Goal: Find specific page/section: Find specific page/section

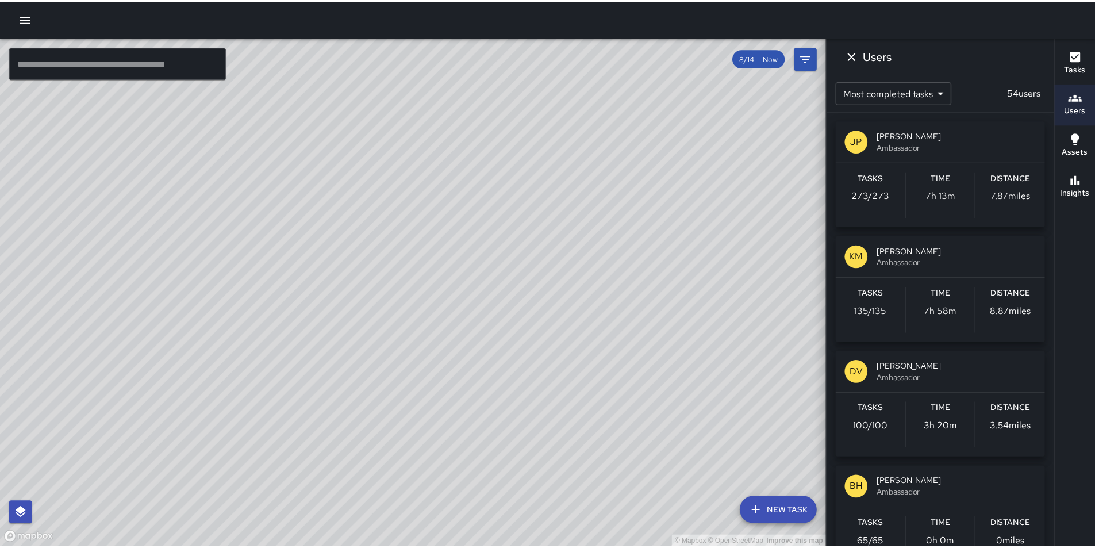
scroll to position [157006, 0]
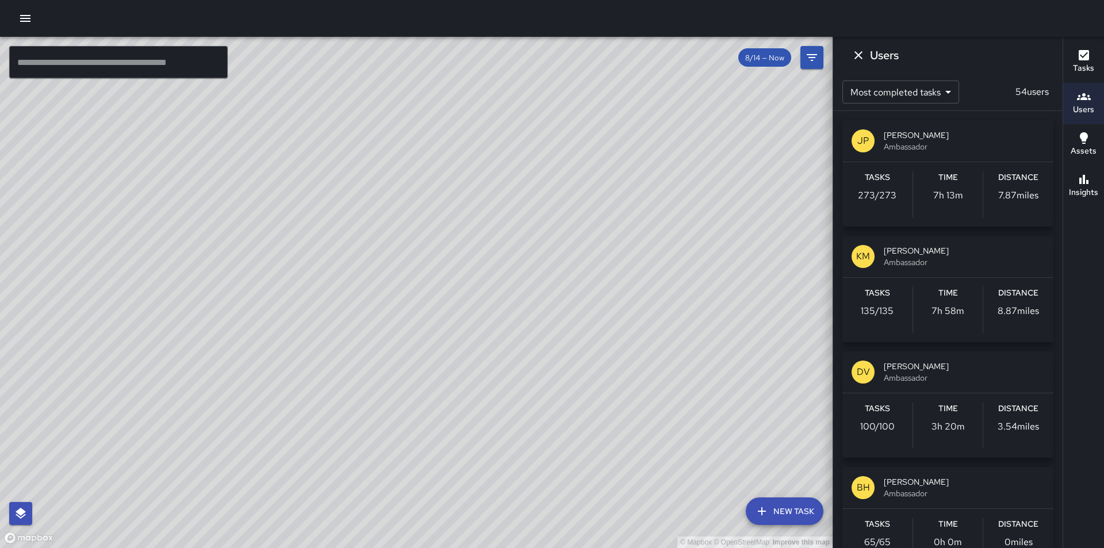
click at [26, 22] on icon "button" at bounding box center [25, 18] width 14 height 14
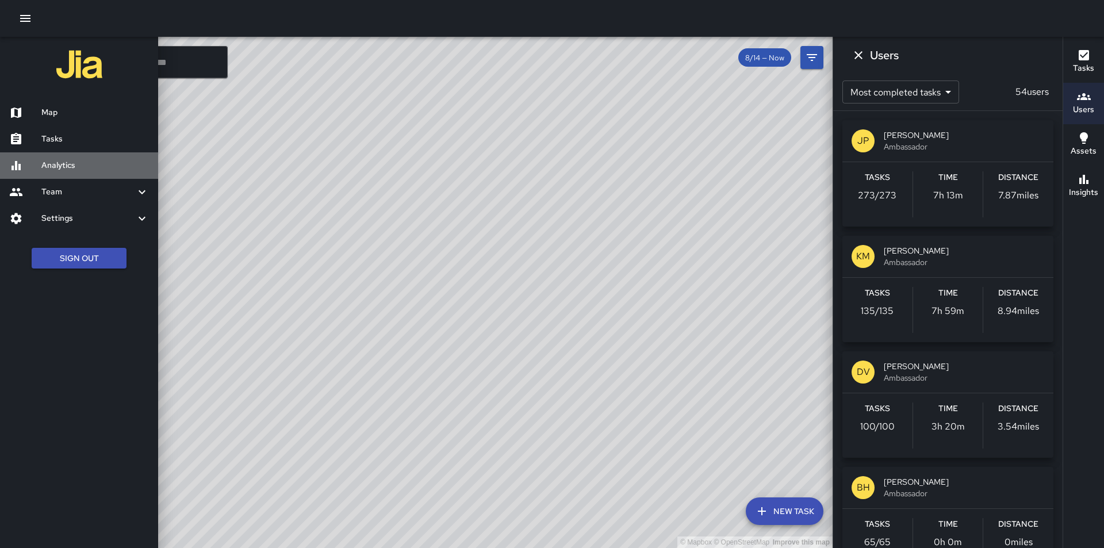
click at [57, 165] on h6 "Analytics" at bounding box center [95, 165] width 108 height 13
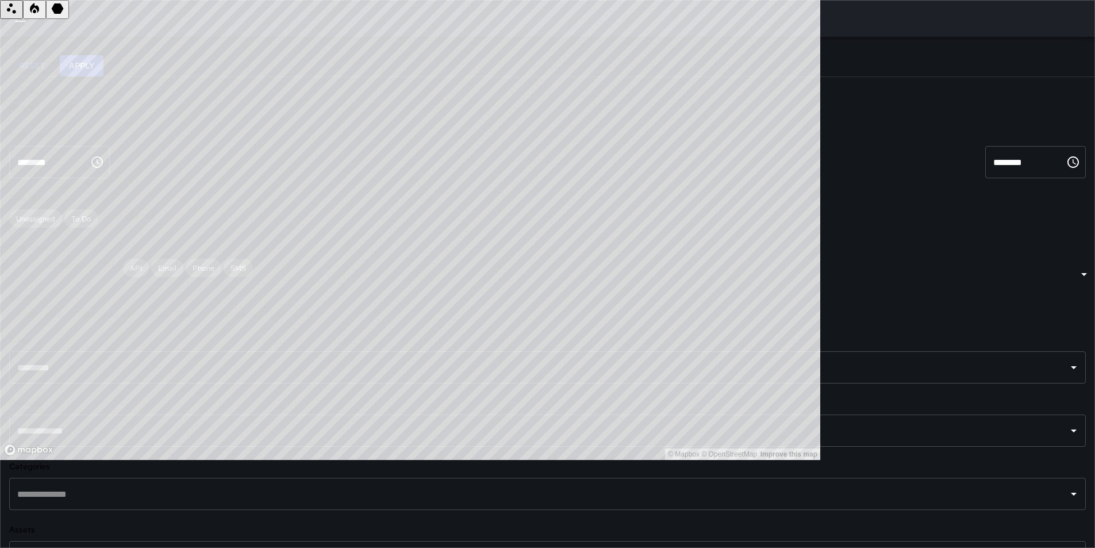
scroll to position [115, 0]
click at [1071, 429] on icon "Open" at bounding box center [1074, 430] width 6 height 3
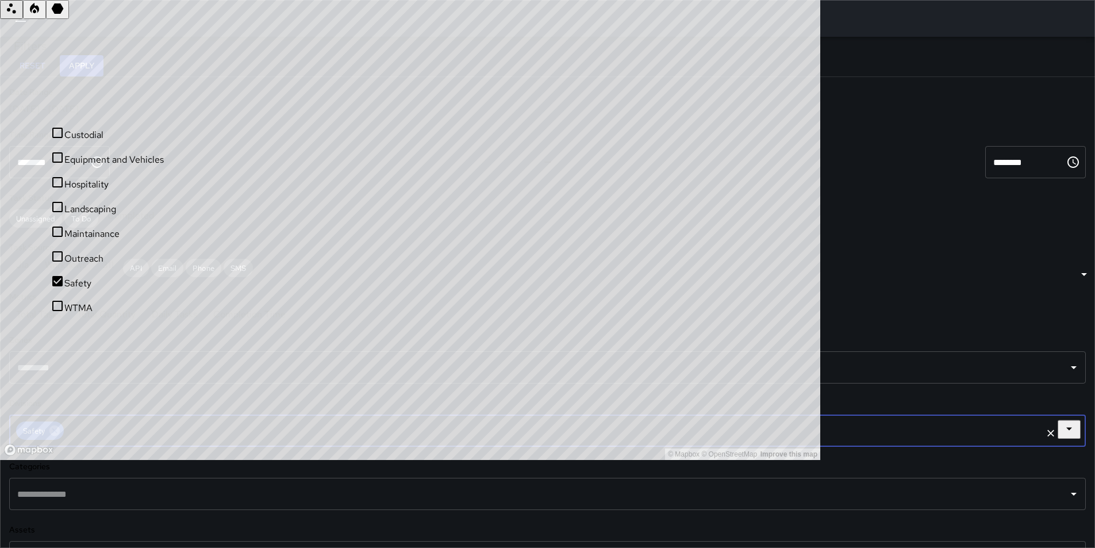
scroll to position [190, 0]
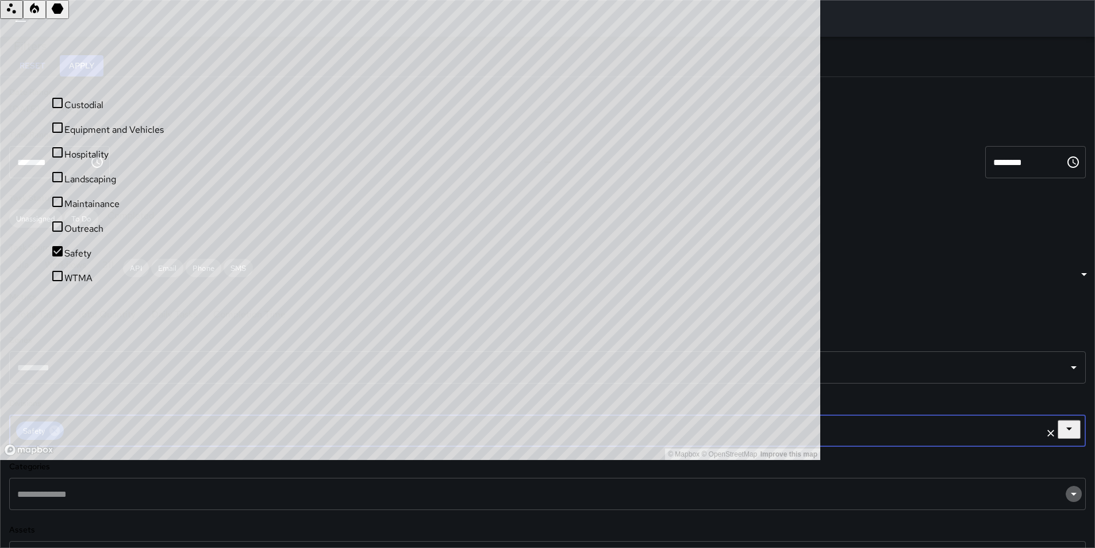
click at [1067, 487] on icon "Open" at bounding box center [1074, 494] width 14 height 14
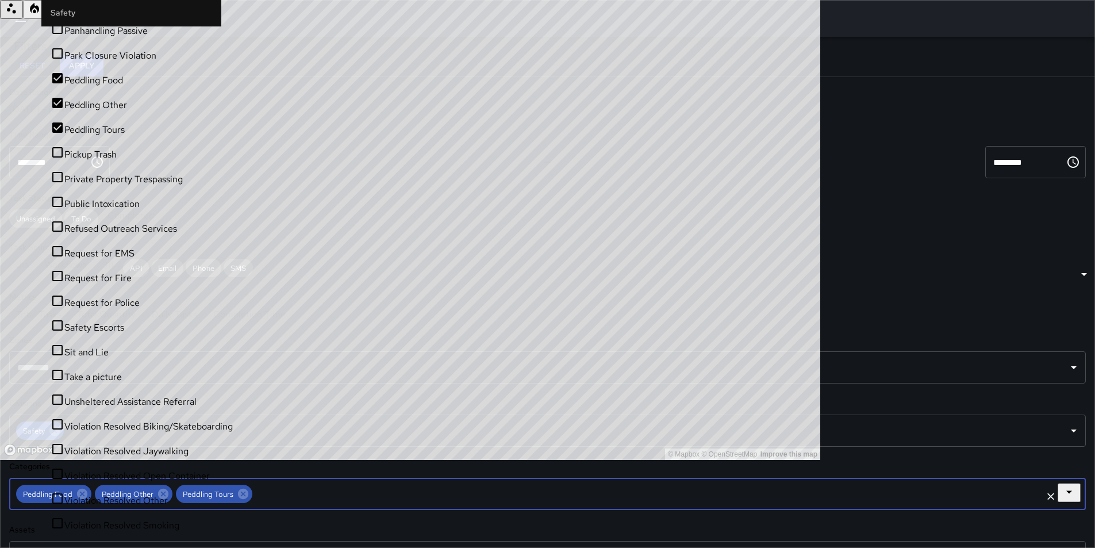
scroll to position [0, 0]
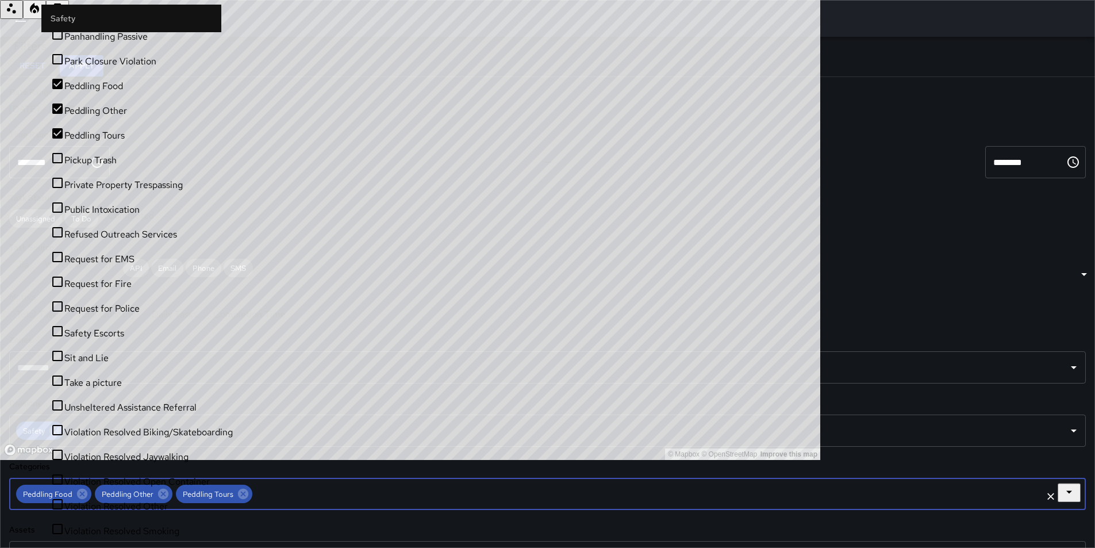
click at [103, 62] on button "Apply" at bounding box center [82, 65] width 44 height 21
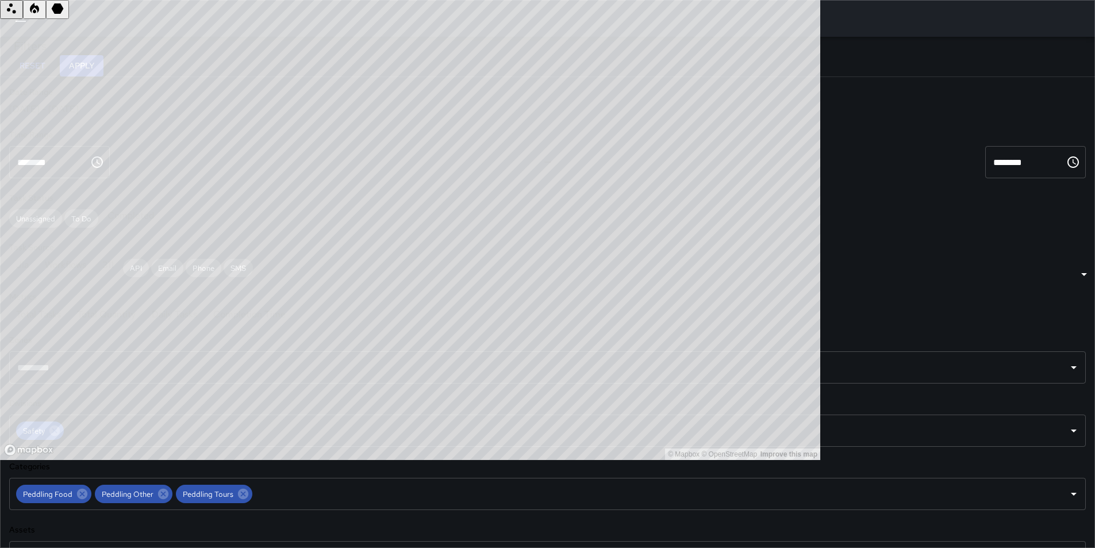
scroll to position [212, 0]
click at [1067, 547] on icon "Open" at bounding box center [1074, 557] width 14 height 14
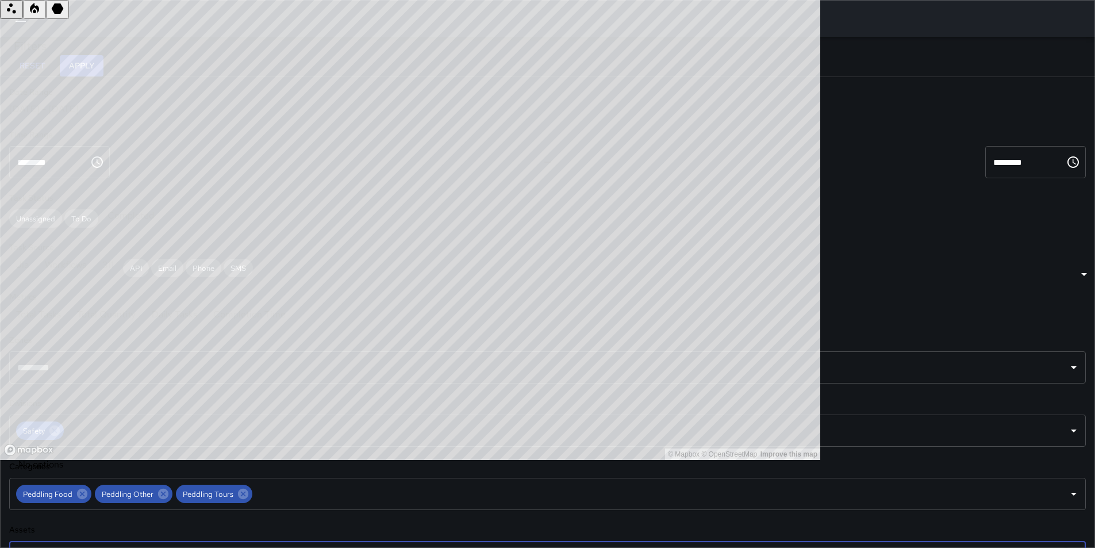
click at [1067, 547] on icon "Close" at bounding box center [1070, 556] width 6 height 3
